Goal: Check status

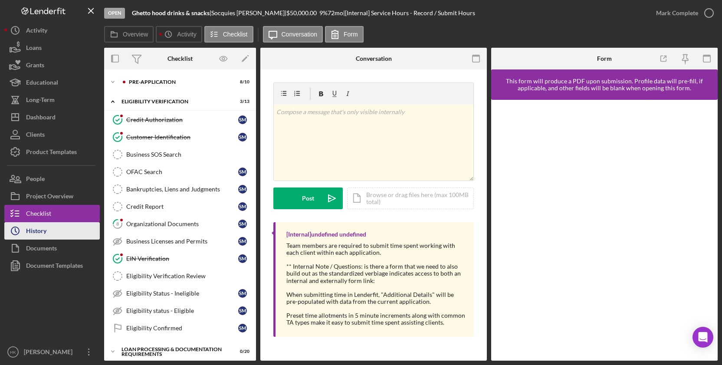
click at [72, 235] on button "Icon/History History" at bounding box center [51, 230] width 95 height 17
